Goal: Navigation & Orientation: Find specific page/section

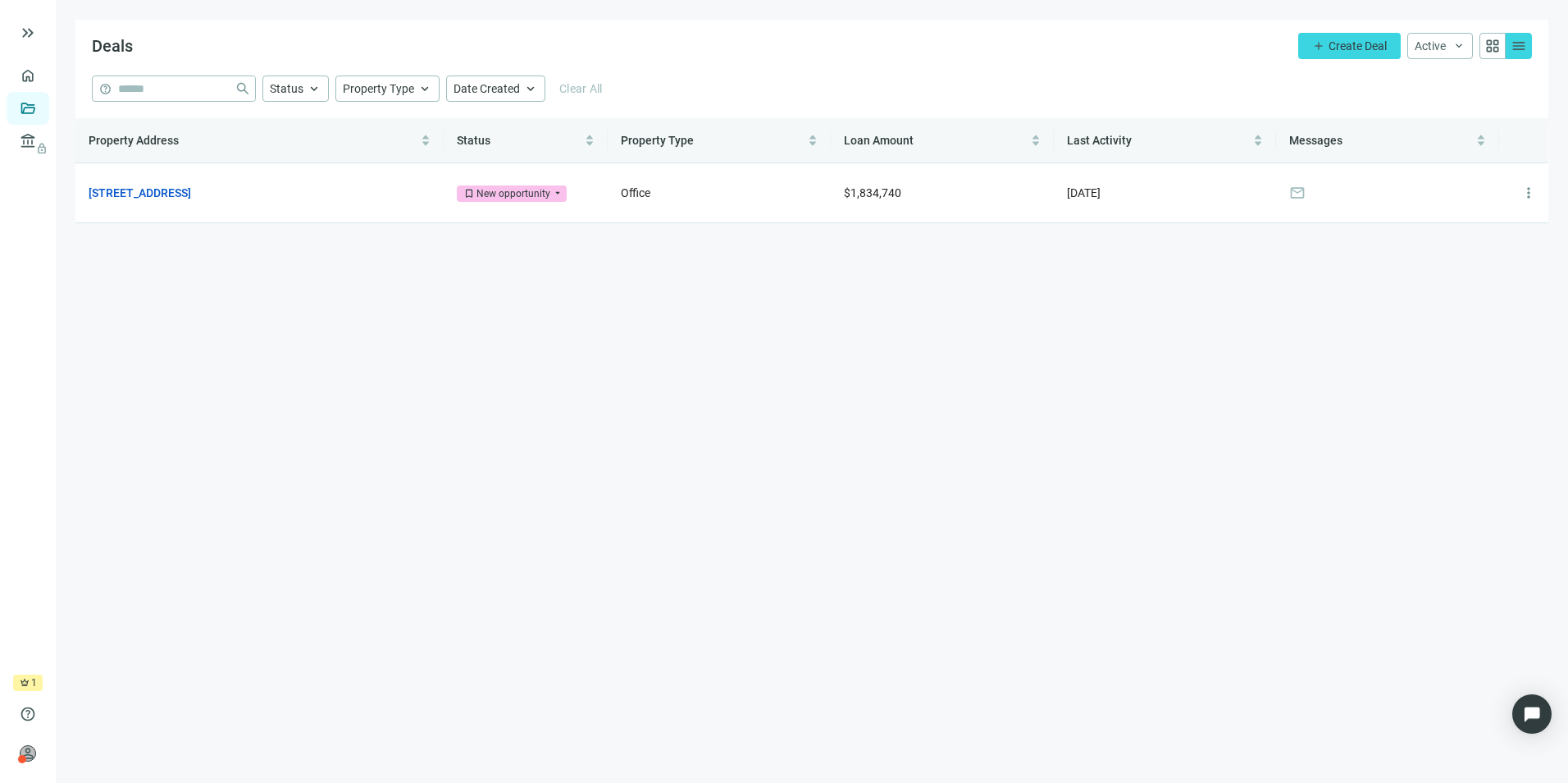
click at [1517, 44] on span "menu" at bounding box center [1519, 46] width 17 height 17
